Goal: Task Accomplishment & Management: Manage account settings

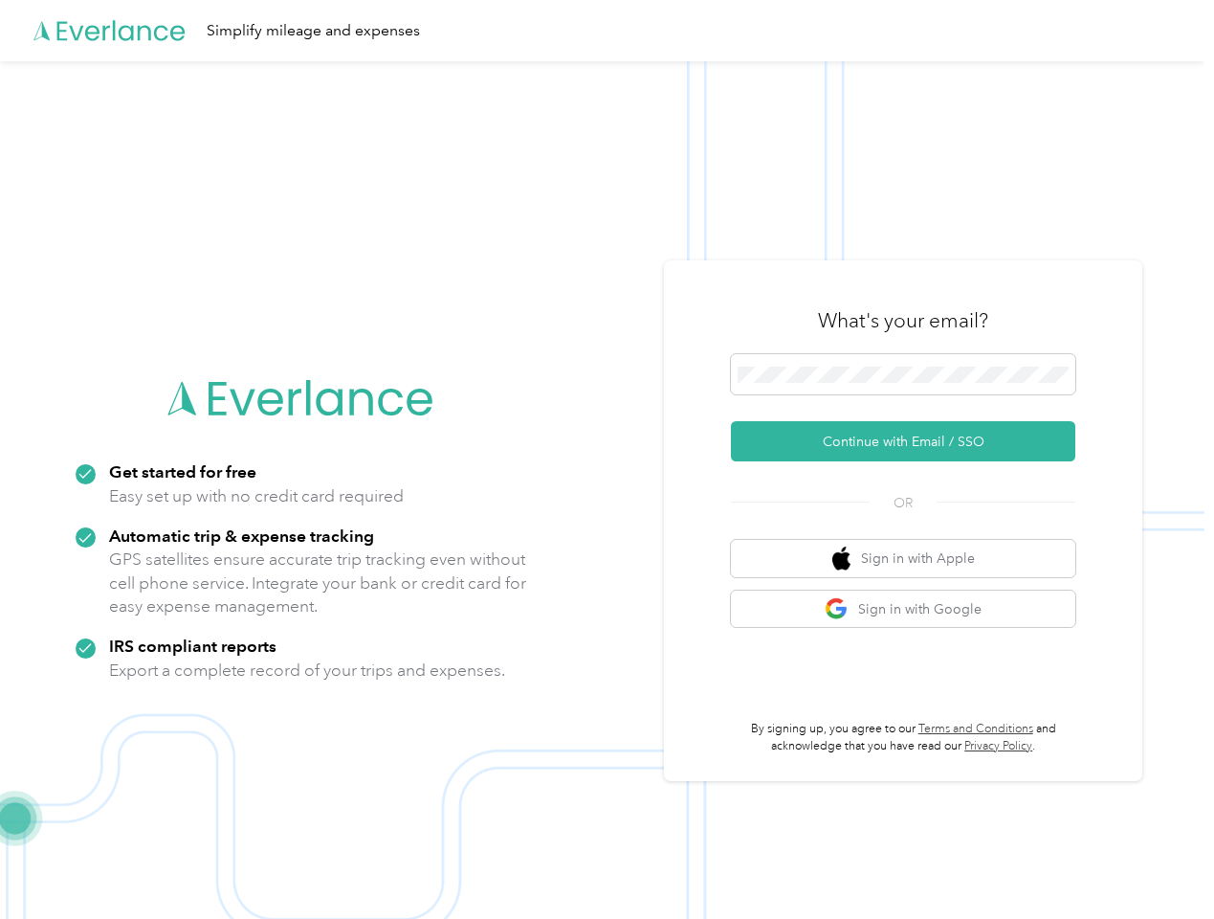
click at [607, 459] on img at bounding box center [602, 520] width 1205 height 919
click at [607, 31] on div "Simplify mileage and expenses" at bounding box center [602, 30] width 1205 height 61
click at [911, 441] on button "Continue with Email / SSO" at bounding box center [903, 441] width 344 height 40
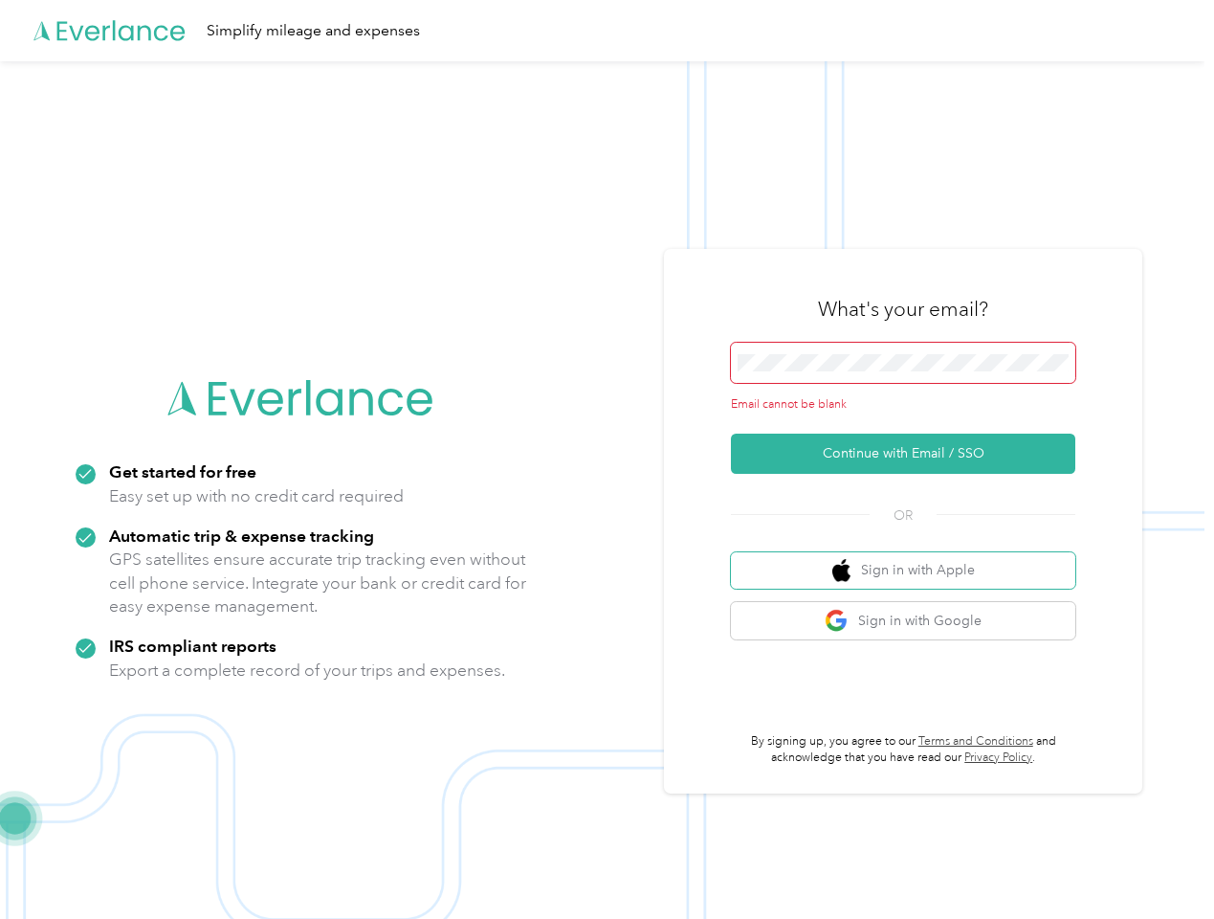
click at [911, 558] on button "Sign in with Apple" at bounding box center [903, 570] width 344 height 37
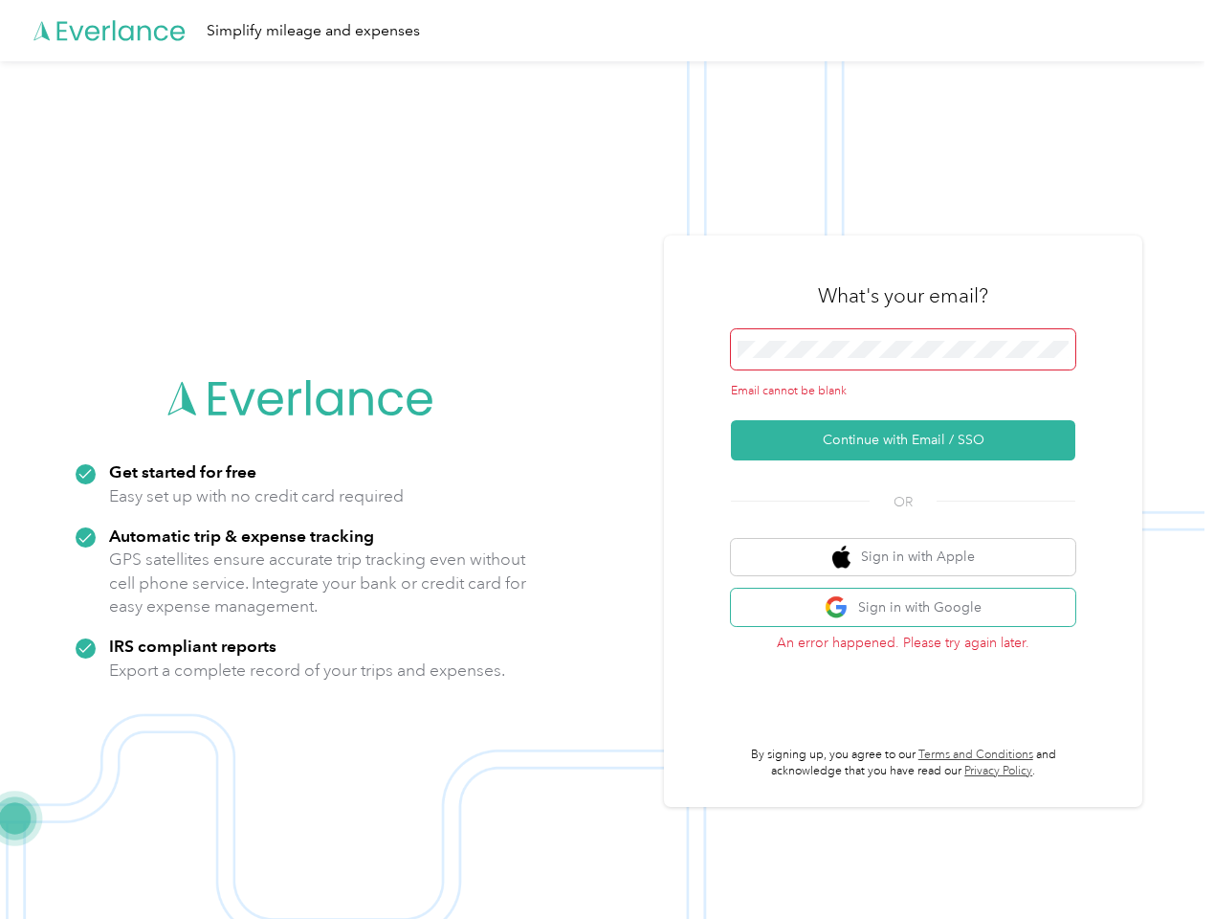
click at [911, 609] on button "Sign in with Google" at bounding box center [903, 606] width 344 height 37
